Goal: Information Seeking & Learning: Learn about a topic

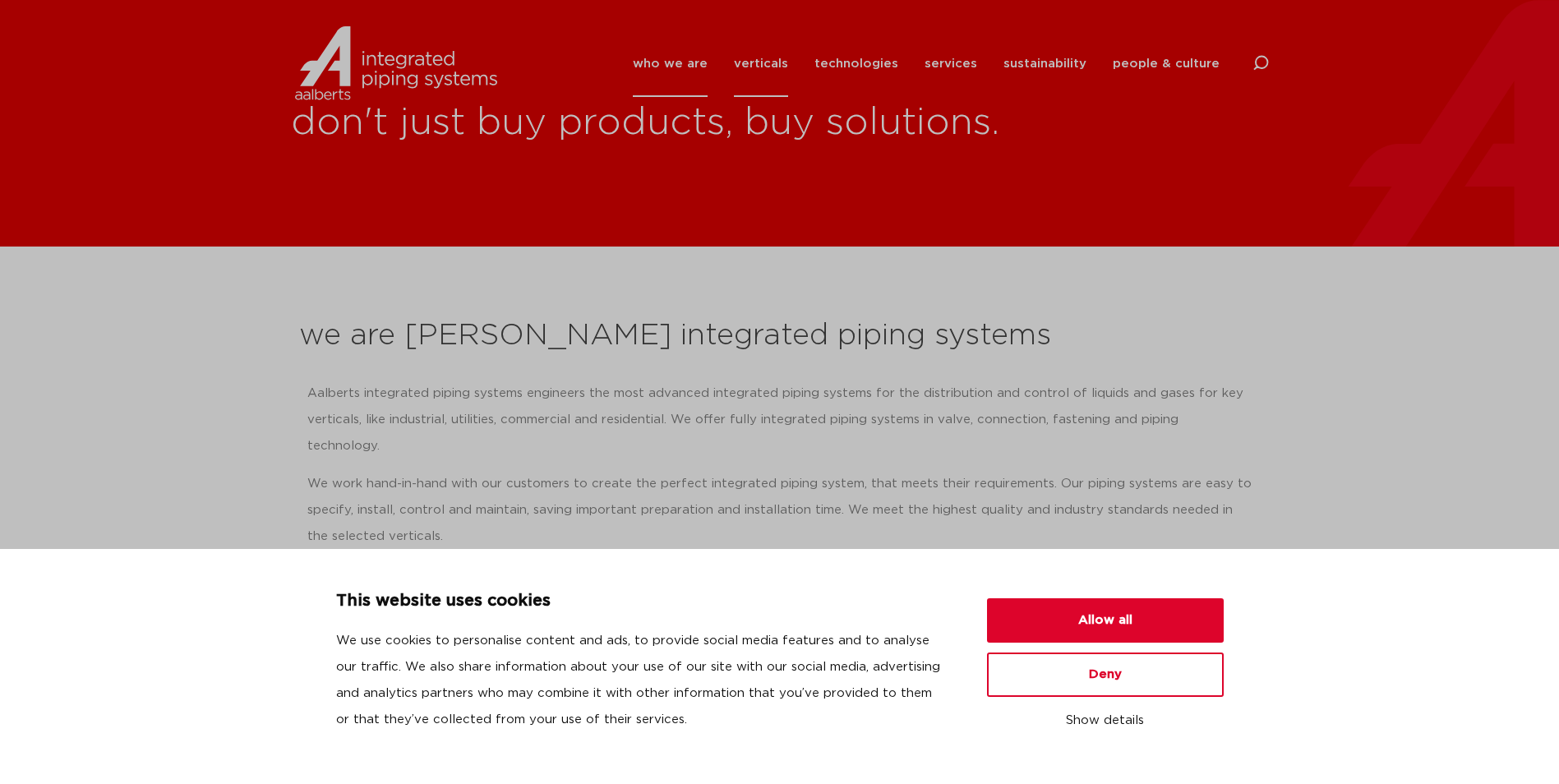
click at [773, 77] on link "verticals" at bounding box center [760, 63] width 54 height 67
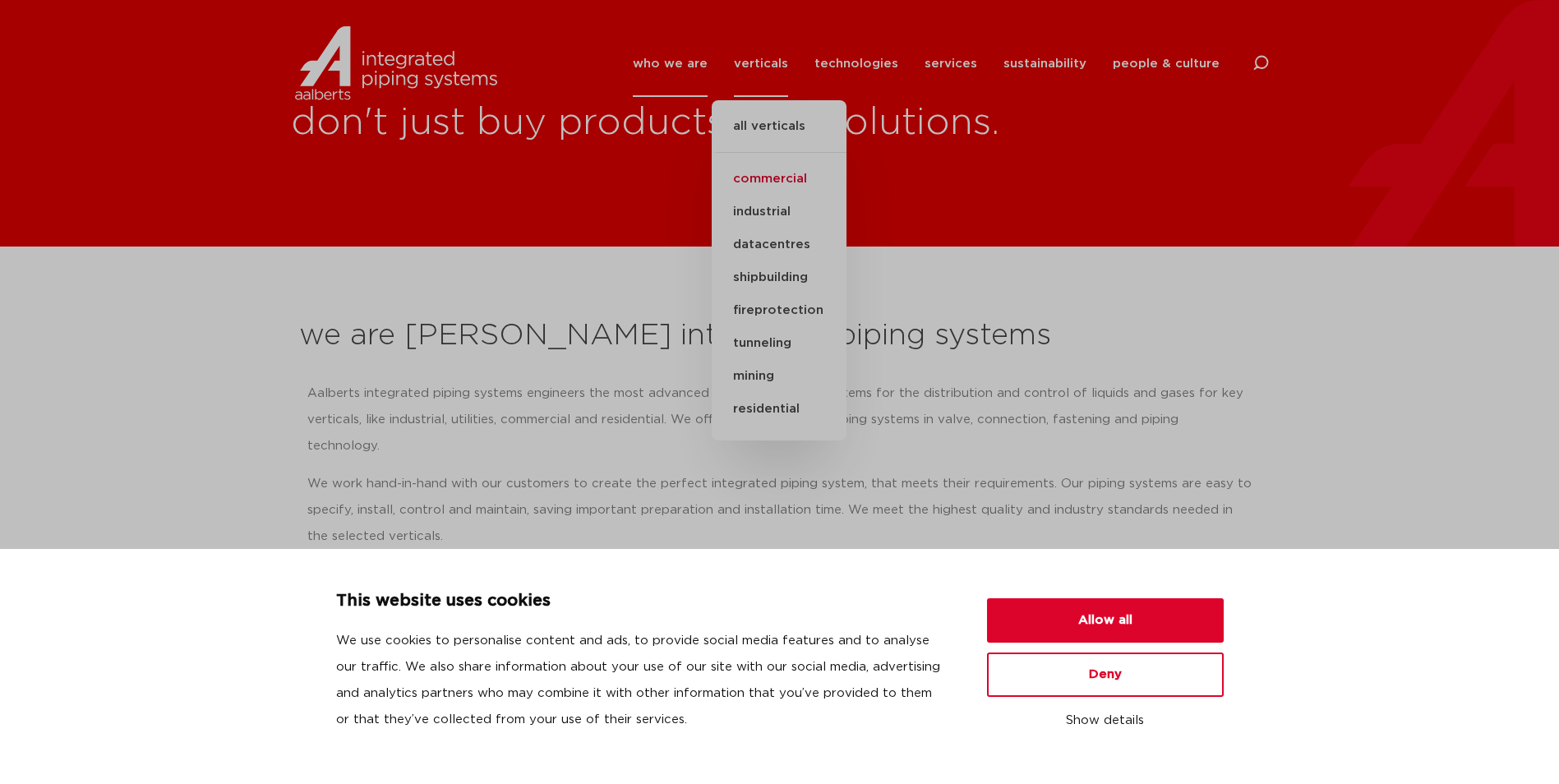
click at [780, 175] on link "commercial" at bounding box center [779, 180] width 135 height 33
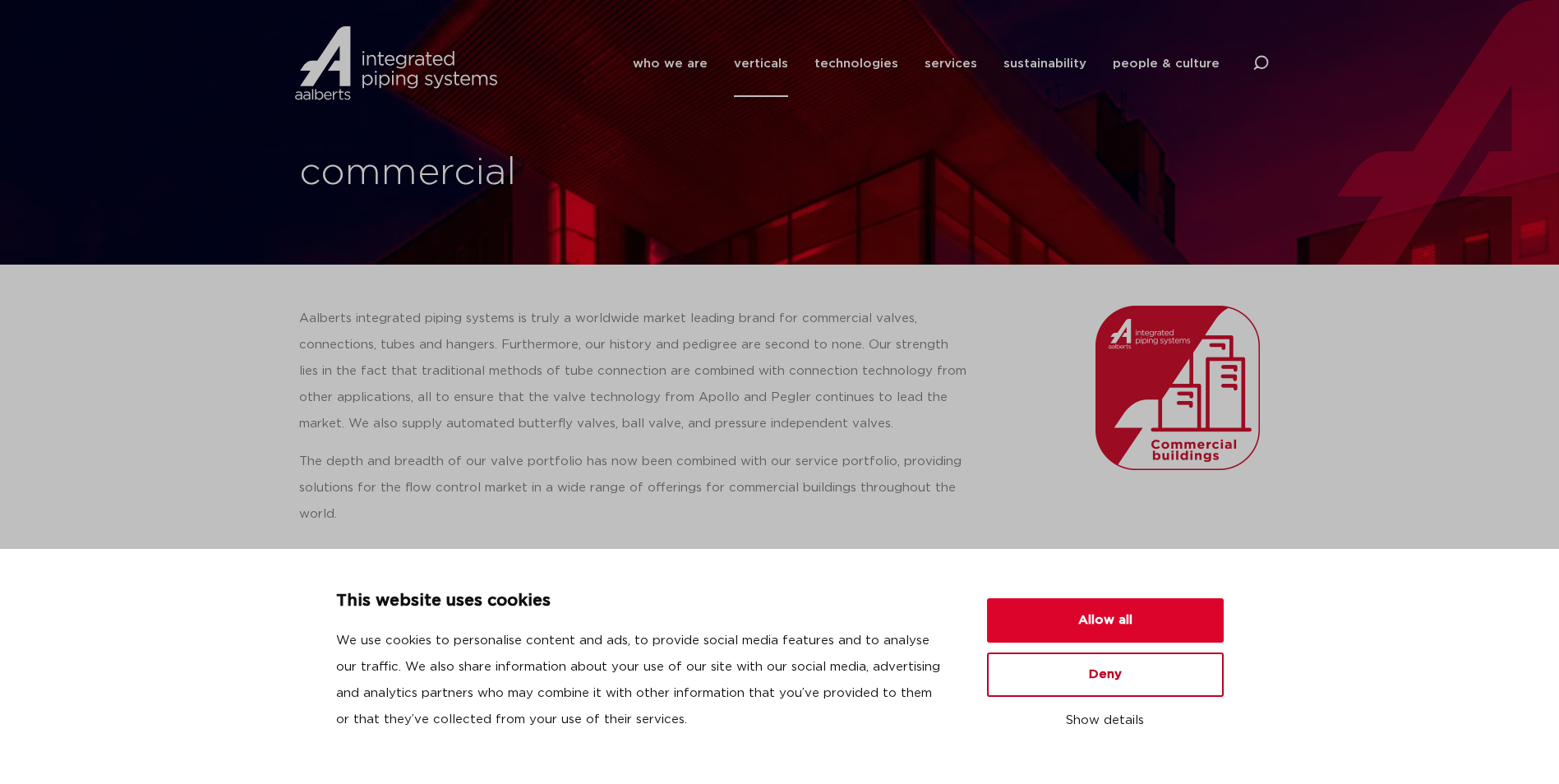
click at [1127, 683] on button "Deny" at bounding box center [1105, 674] width 236 height 44
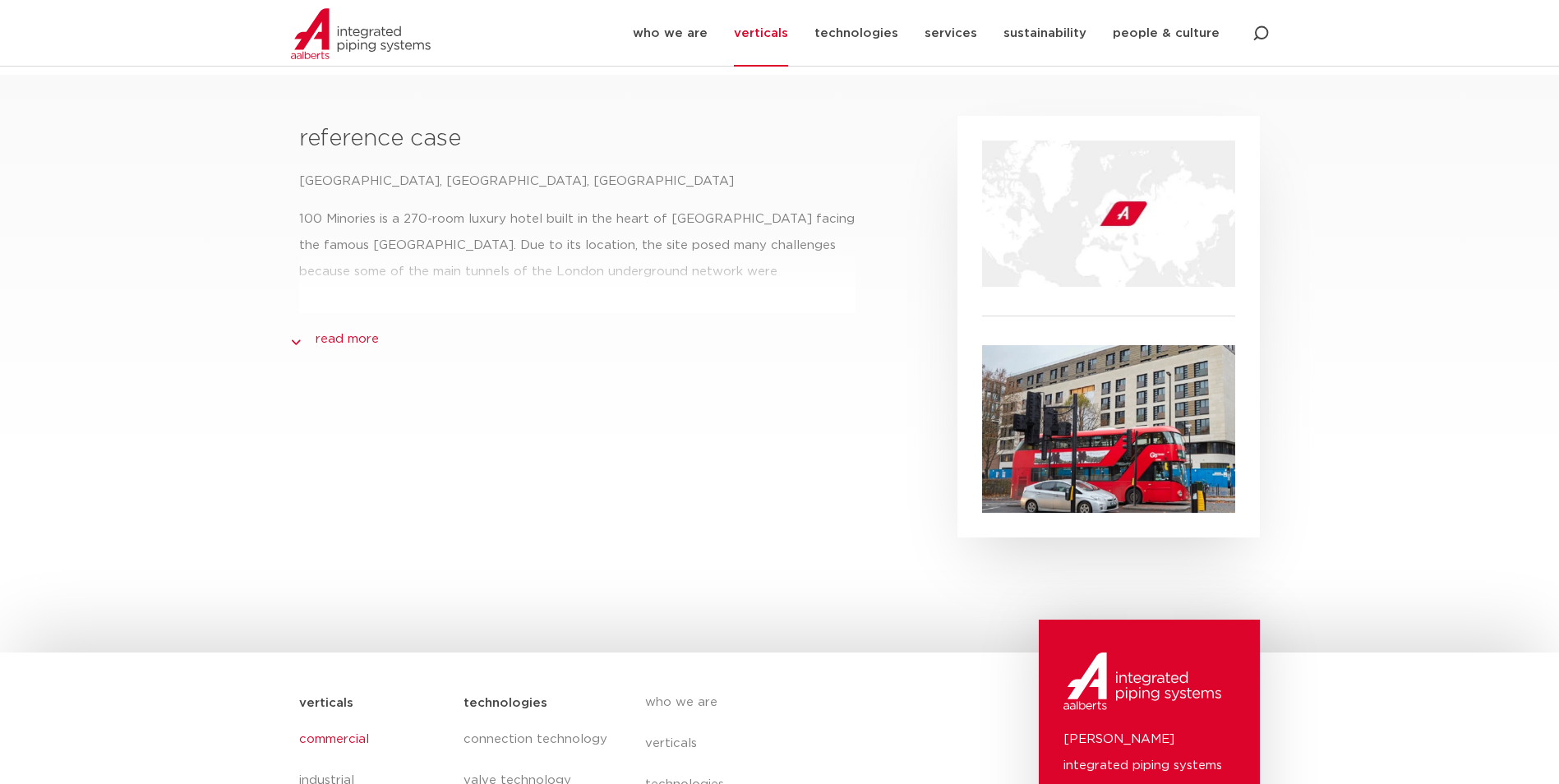
scroll to position [694, 0]
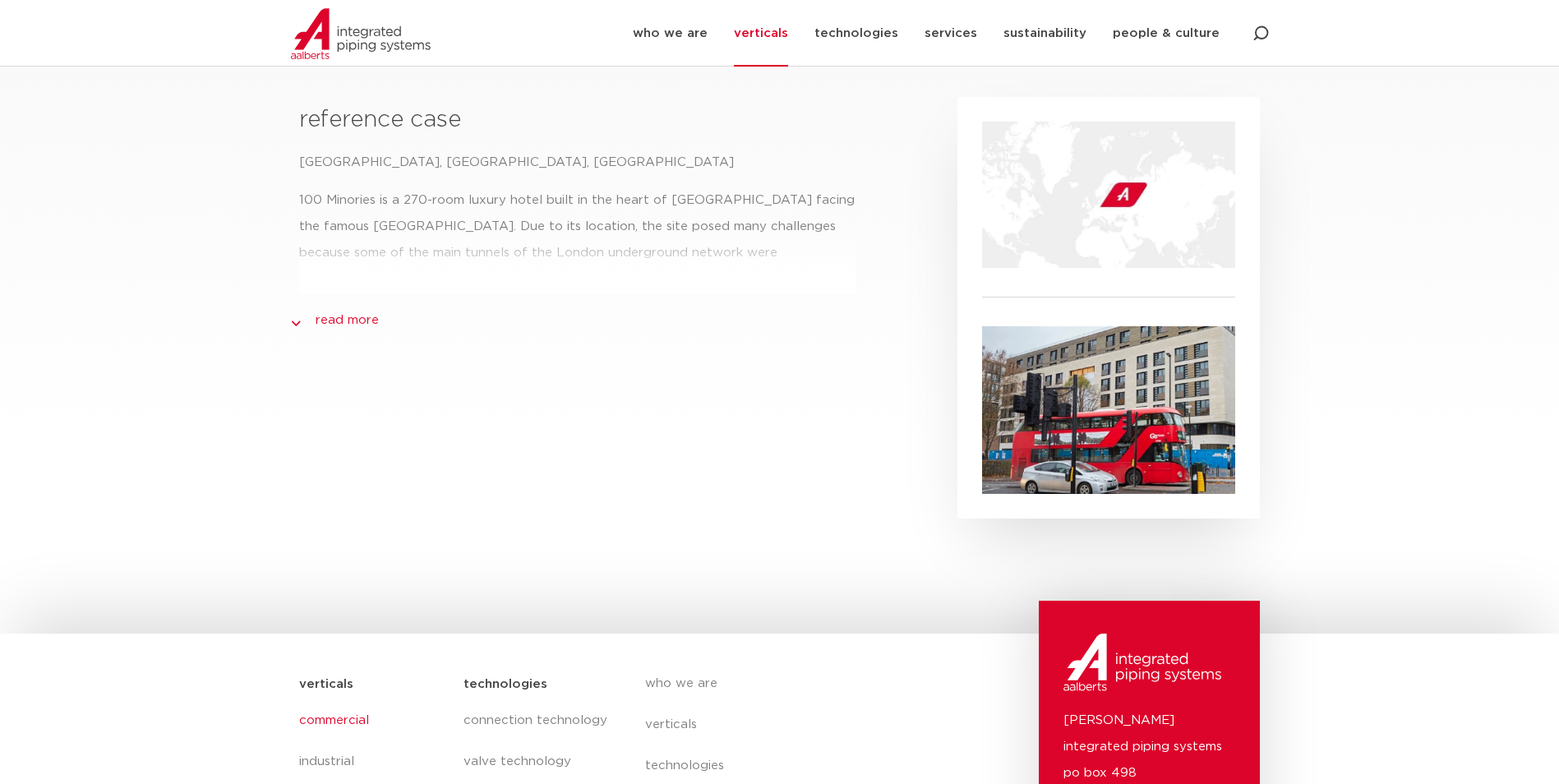
click at [354, 324] on link "read more" at bounding box center [346, 321] width 63 height 20
